Goal: Information Seeking & Learning: Check status

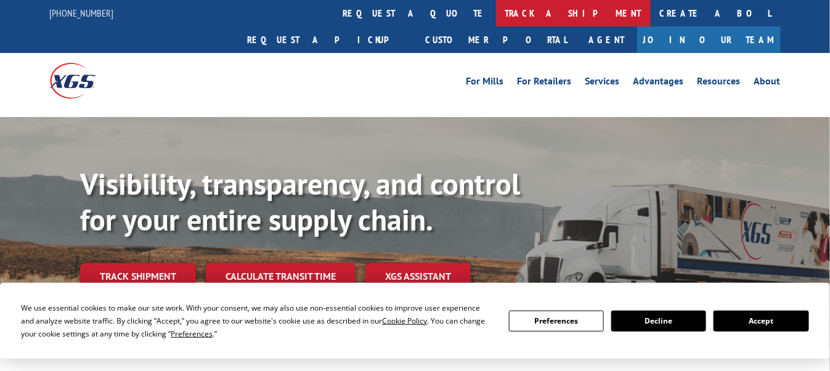
click at [496, 12] on link "track a shipment" at bounding box center [573, 13] width 155 height 27
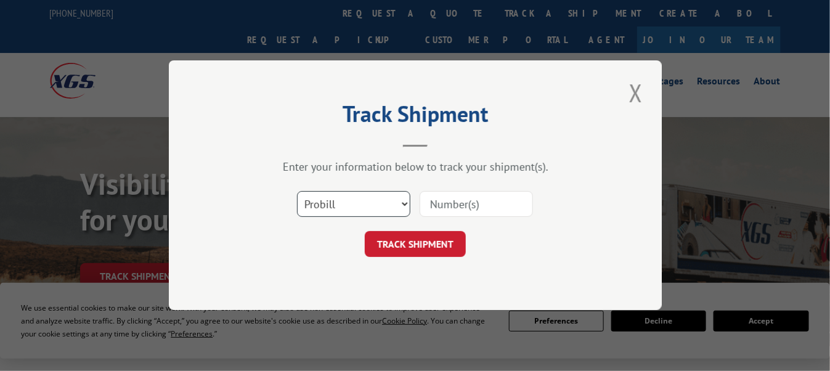
click at [358, 200] on select "Select category... Probill BOL PO" at bounding box center [353, 205] width 113 height 26
select select "bol"
click at [297, 192] on select "Select category... Probill BOL PO" at bounding box center [353, 205] width 113 height 26
click at [473, 203] on input at bounding box center [476, 205] width 113 height 26
paste input "850673"
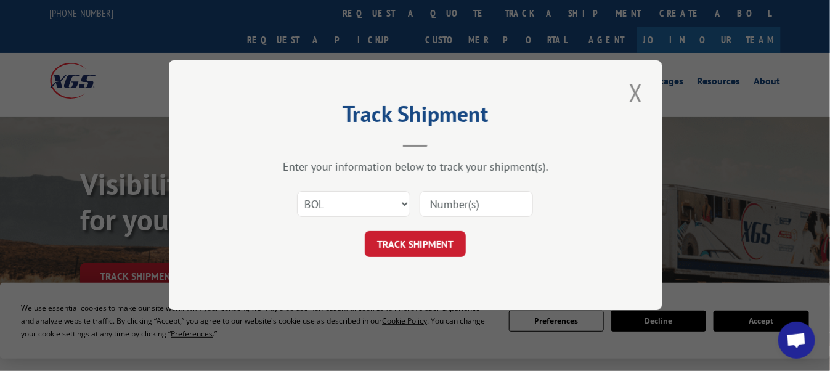
type input "850673"
click button "TRACK SHIPMENT" at bounding box center [415, 245] width 101 height 26
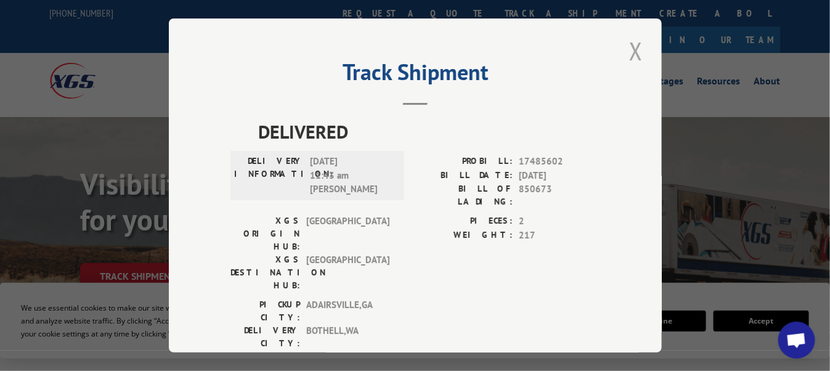
click at [631, 44] on button "Close modal" at bounding box center [636, 51] width 21 height 34
